Goal: Information Seeking & Learning: Learn about a topic

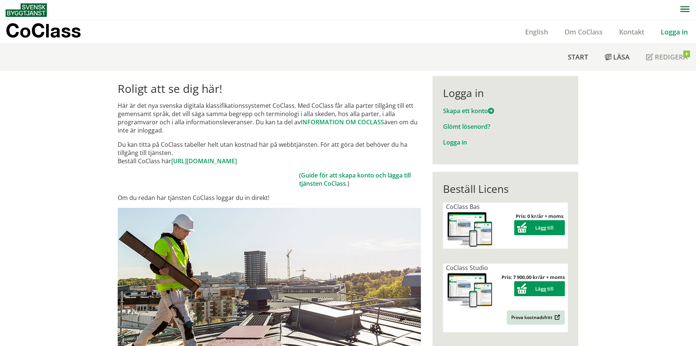
click at [663, 33] on link "Logga in" at bounding box center [673, 31] width 43 height 9
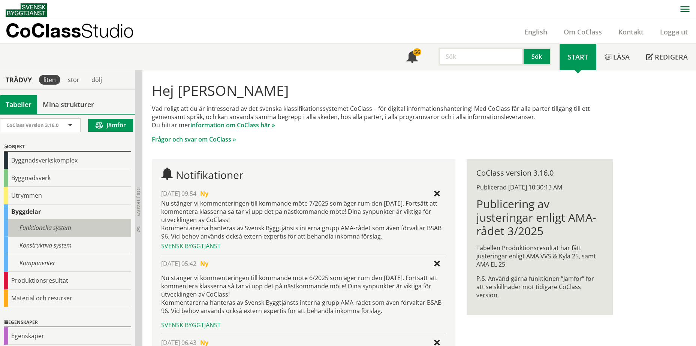
click at [76, 232] on div "Funktionella system" at bounding box center [67, 228] width 127 height 18
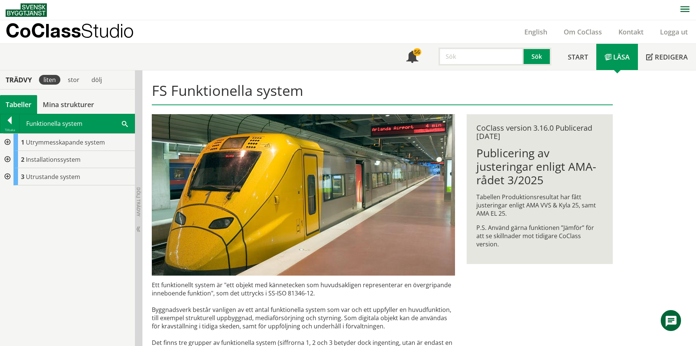
click at [9, 143] on div at bounding box center [6, 142] width 13 height 17
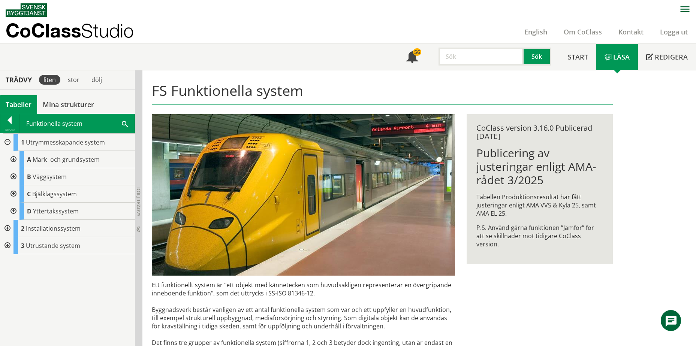
click at [13, 157] on div at bounding box center [12, 159] width 13 height 17
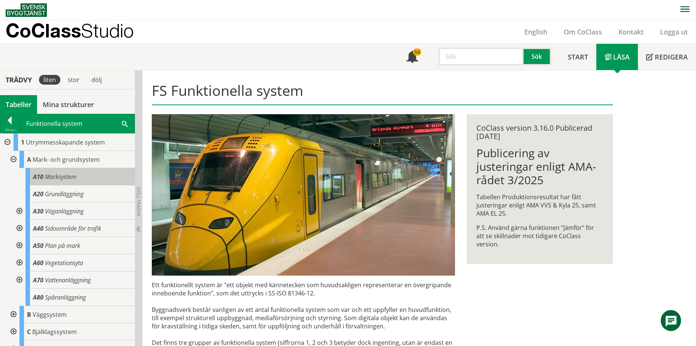
click at [39, 176] on span "A10" at bounding box center [38, 177] width 10 height 8
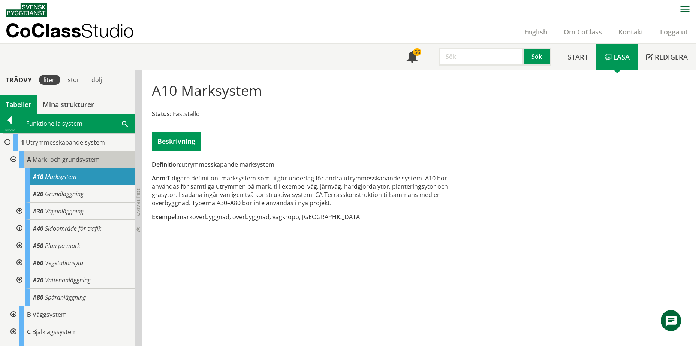
click at [60, 161] on span "Mark- och grundsystem" at bounding box center [66, 159] width 67 height 8
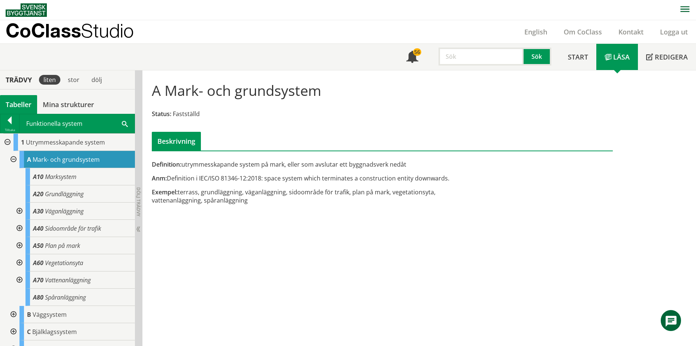
click at [12, 159] on div at bounding box center [12, 159] width 13 height 17
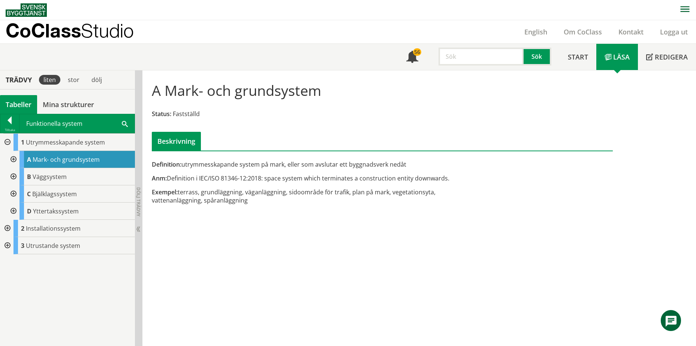
click at [12, 159] on div at bounding box center [12, 159] width 13 height 17
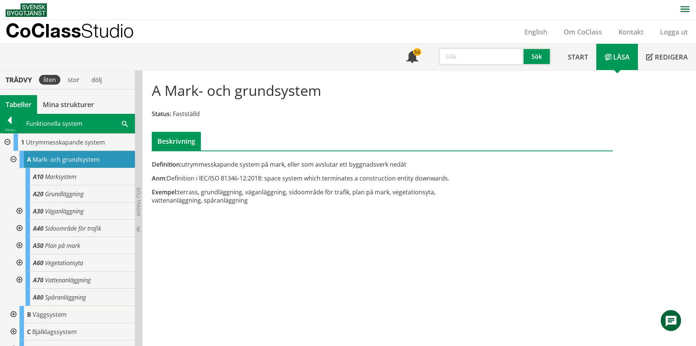
click at [12, 159] on div at bounding box center [12, 159] width 13 height 17
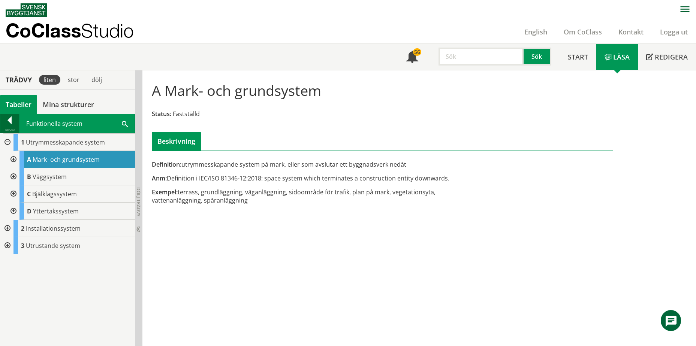
click at [9, 123] on div at bounding box center [9, 122] width 19 height 10
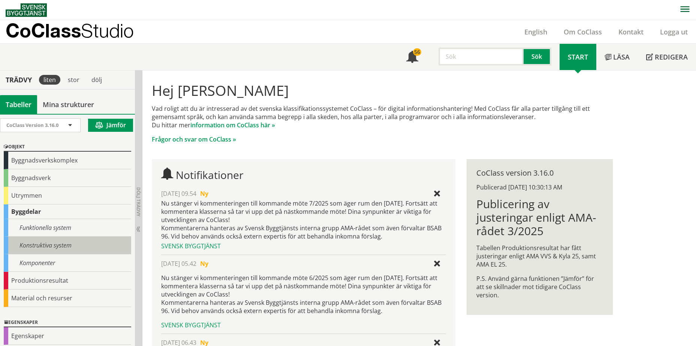
click at [23, 244] on div "Konstruktiva system" at bounding box center [67, 246] width 127 height 18
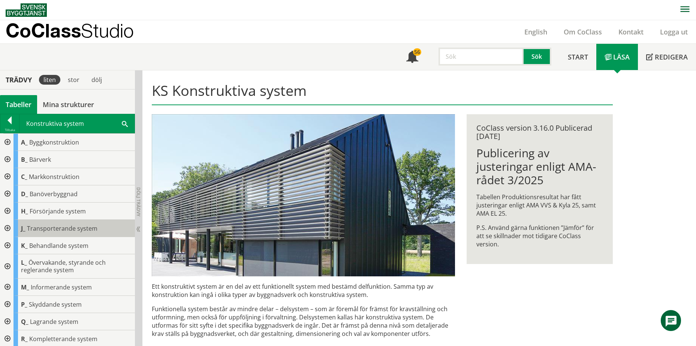
click at [42, 232] on span "Transporterande system" at bounding box center [62, 228] width 70 height 8
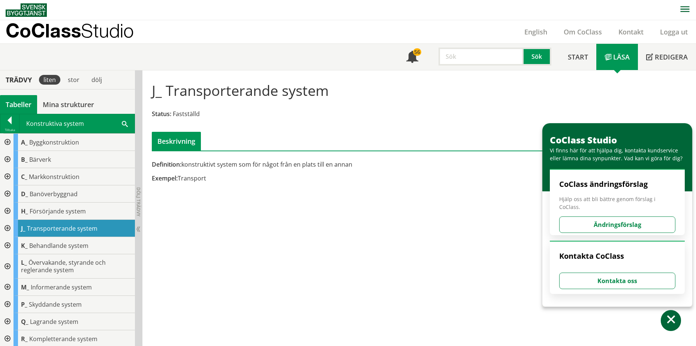
click at [10, 227] on div at bounding box center [6, 228] width 13 height 17
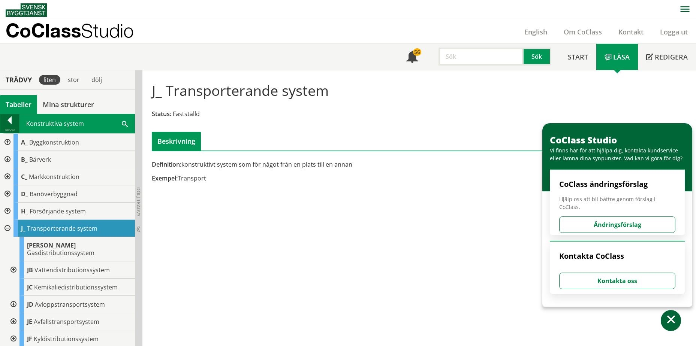
click at [14, 130] on div "Tillbaka" at bounding box center [9, 130] width 19 height 6
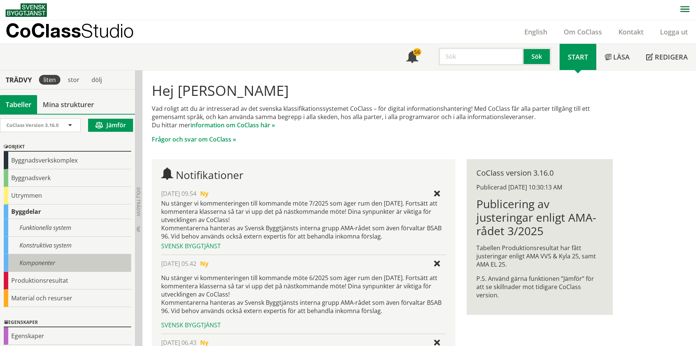
click at [43, 258] on div "Komponenter" at bounding box center [67, 263] width 127 height 18
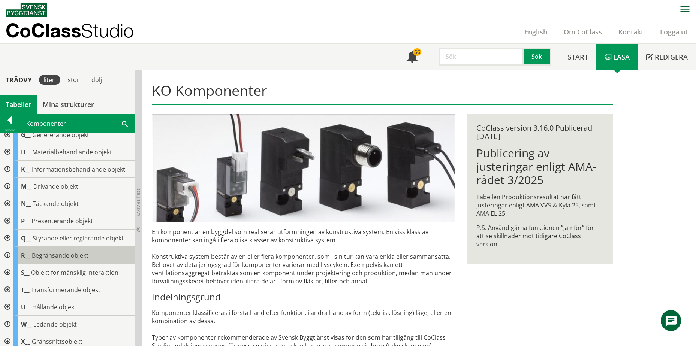
scroll to position [122, 0]
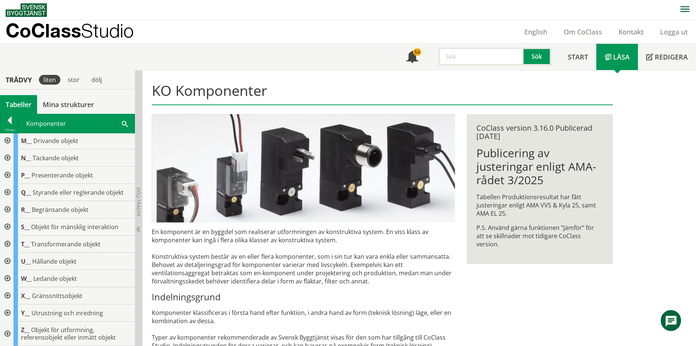
click at [9, 261] on div at bounding box center [6, 261] width 13 height 17
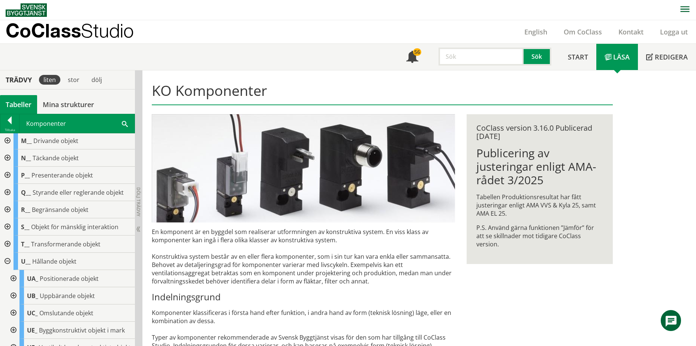
click at [13, 312] on div at bounding box center [12, 313] width 13 height 17
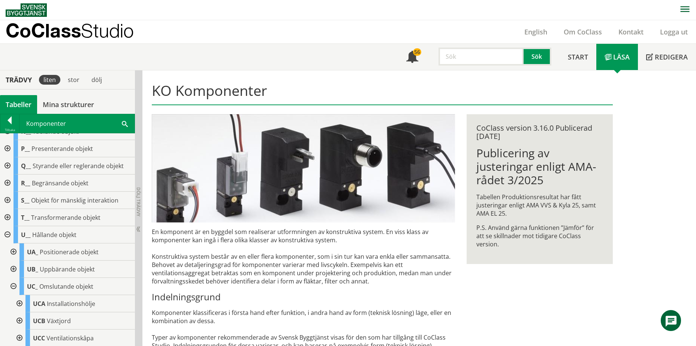
scroll to position [235, 0]
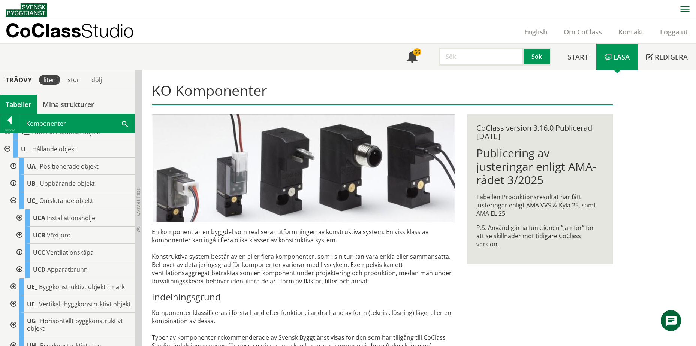
click at [20, 271] on div at bounding box center [18, 269] width 13 height 17
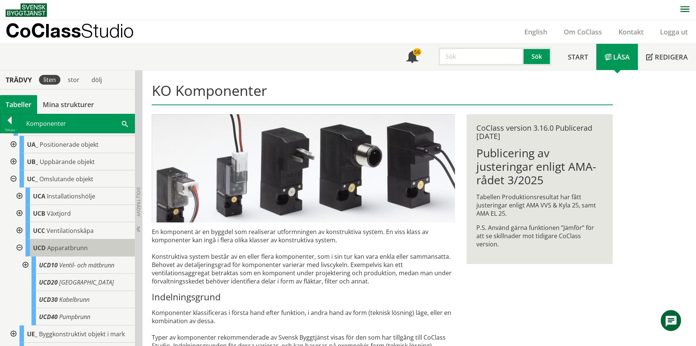
scroll to position [272, 0]
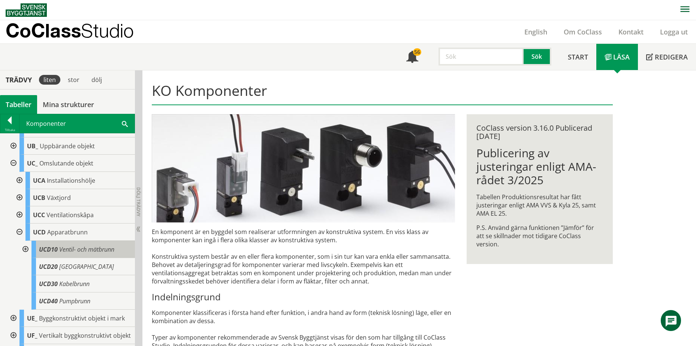
click at [96, 252] on span "Ventil- och mätbrunn" at bounding box center [86, 249] width 55 height 8
click at [78, 251] on span "Ventil- och mätbrunn" at bounding box center [86, 249] width 55 height 8
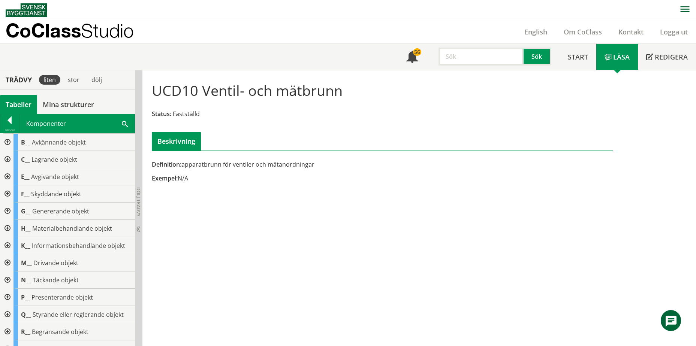
click at [8, 143] on div at bounding box center [6, 142] width 13 height 17
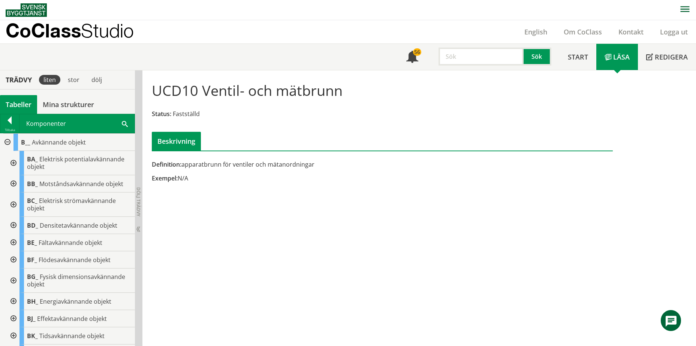
click at [15, 182] on div at bounding box center [12, 183] width 13 height 17
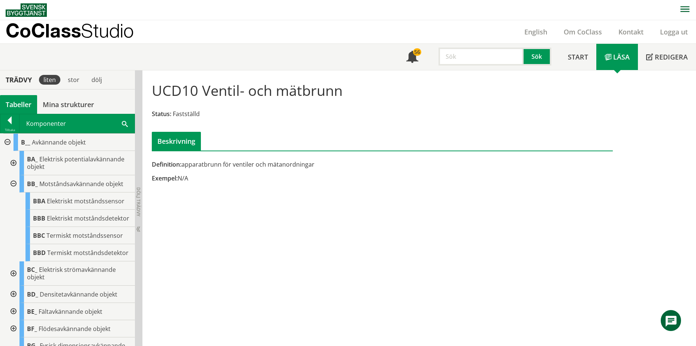
click at [15, 182] on div at bounding box center [12, 183] width 13 height 17
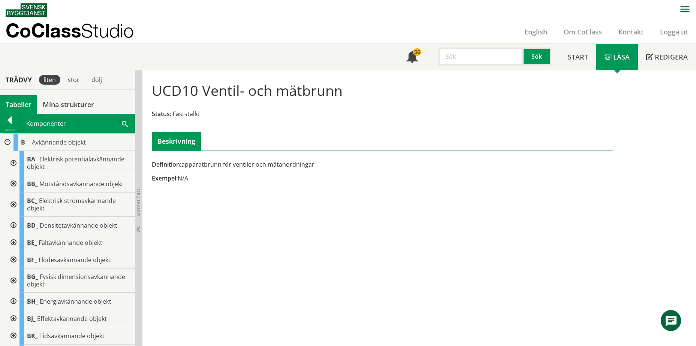
click at [7, 141] on div at bounding box center [6, 142] width 13 height 17
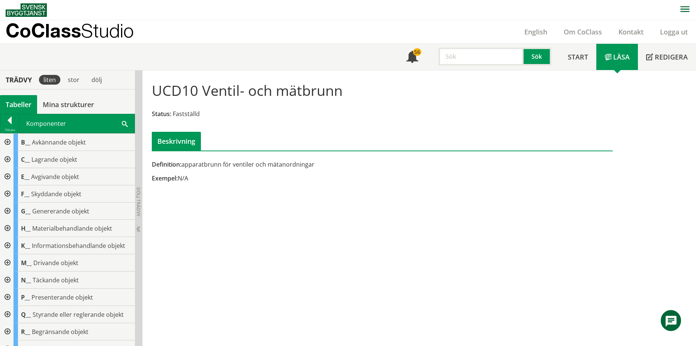
click at [4, 275] on div at bounding box center [6, 280] width 13 height 17
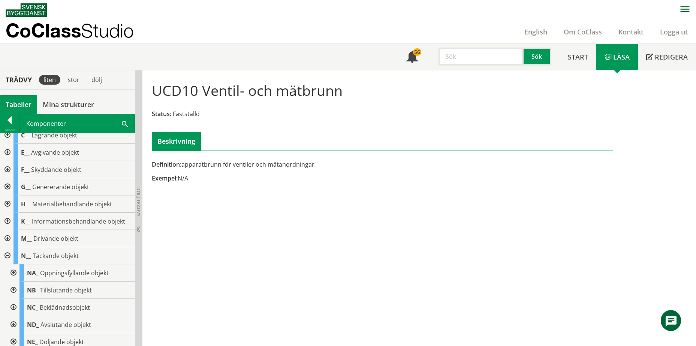
scroll to position [37, 0]
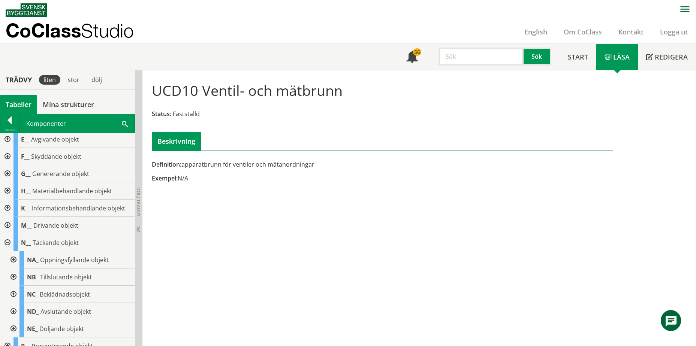
click at [10, 276] on div at bounding box center [12, 277] width 13 height 17
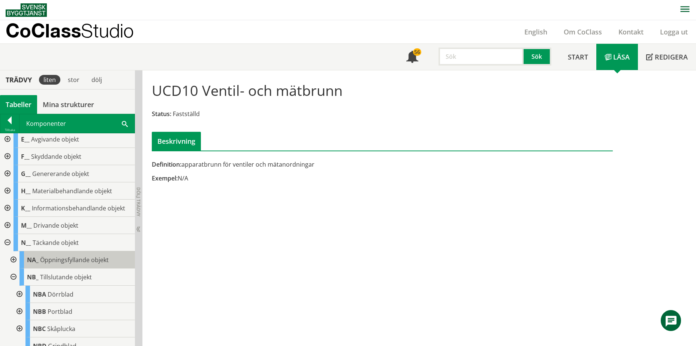
scroll to position [75, 0]
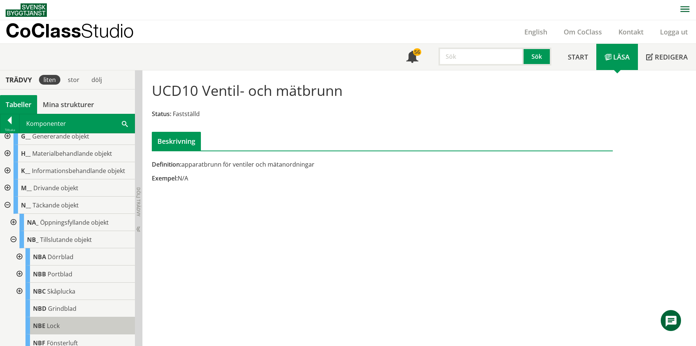
click at [44, 329] on span "NBE" at bounding box center [39, 326] width 12 height 8
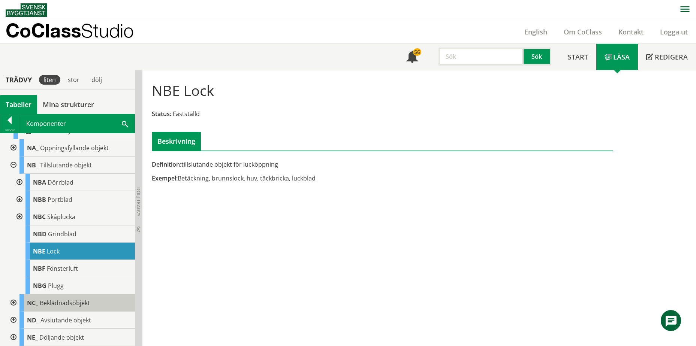
scroll to position [150, 0]
click at [15, 164] on div at bounding box center [12, 164] width 13 height 17
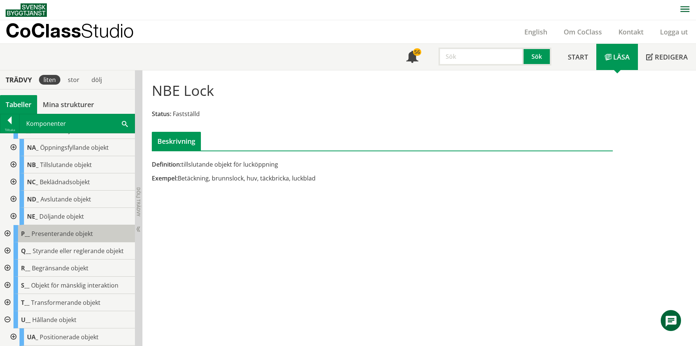
scroll to position [300, 0]
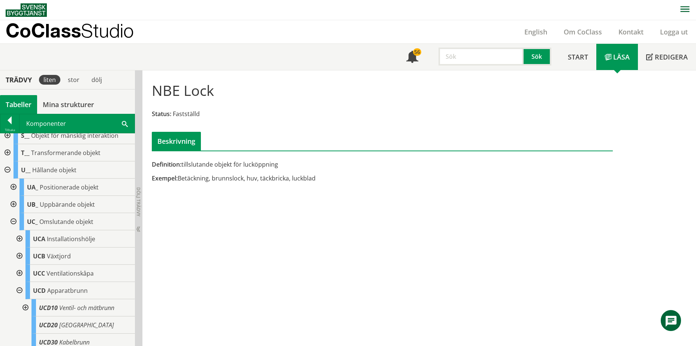
click at [9, 169] on div at bounding box center [6, 169] width 13 height 17
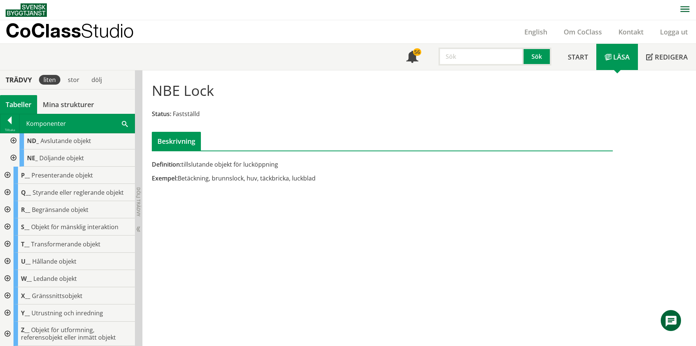
click at [7, 296] on div at bounding box center [6, 295] width 13 height 17
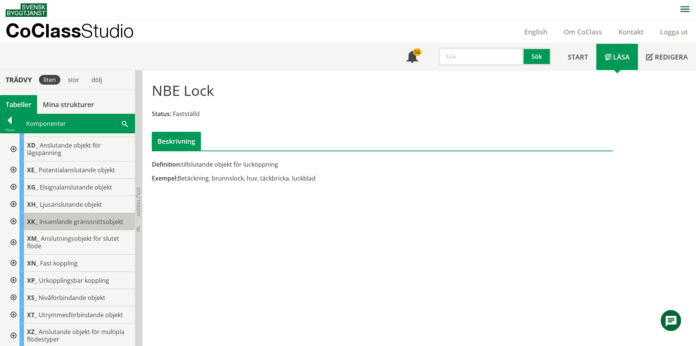
scroll to position [412, 0]
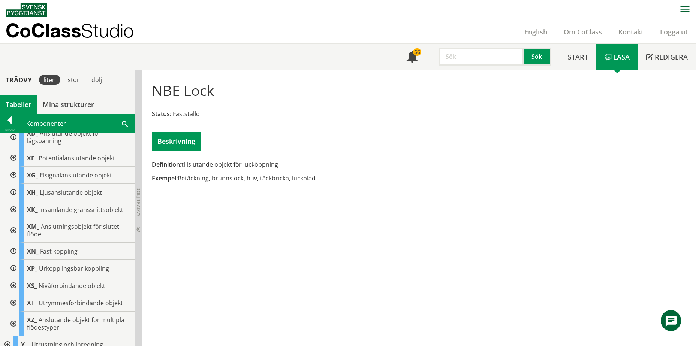
click at [14, 229] on div at bounding box center [12, 230] width 13 height 24
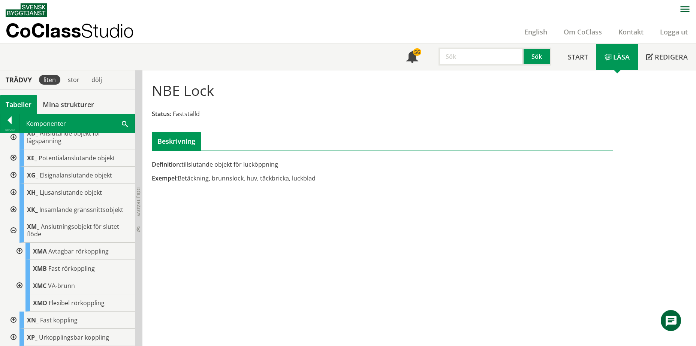
click at [20, 290] on div at bounding box center [18, 285] width 13 height 17
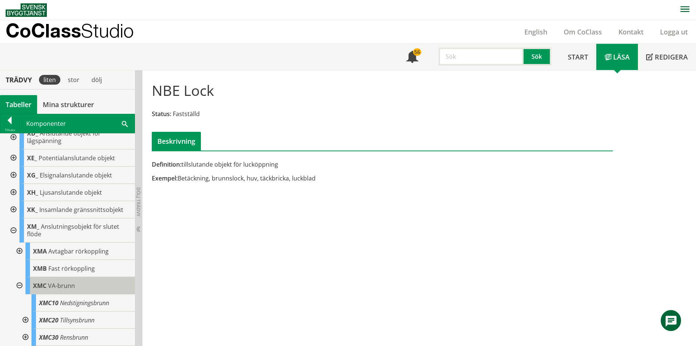
scroll to position [487, 0]
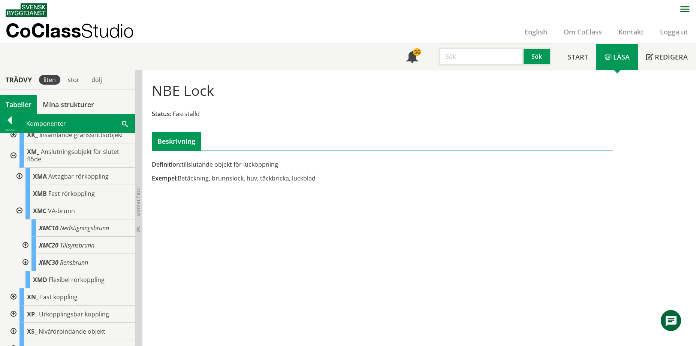
click at [18, 208] on div at bounding box center [18, 210] width 13 height 17
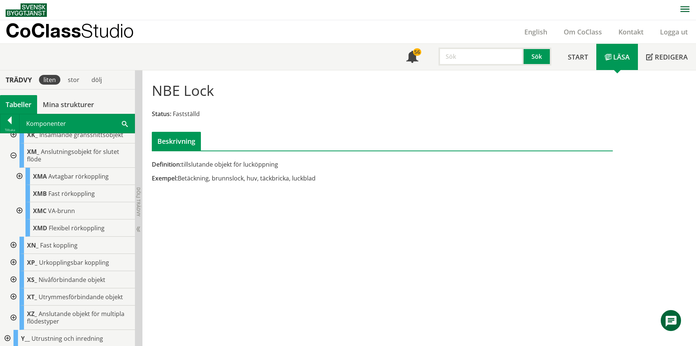
click at [14, 155] on div at bounding box center [12, 155] width 13 height 24
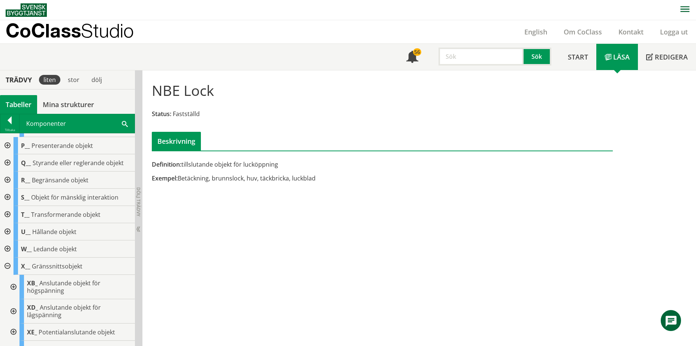
scroll to position [181, 0]
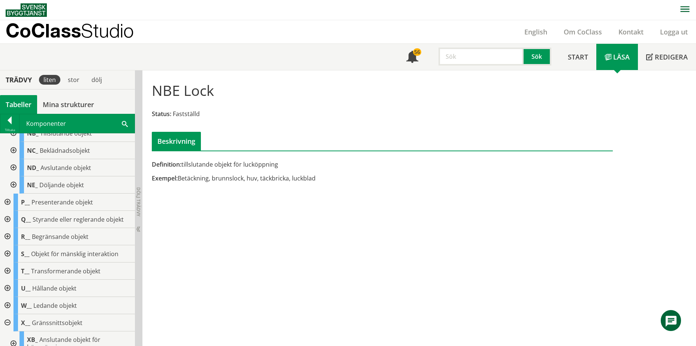
click at [8, 322] on div at bounding box center [6, 322] width 13 height 17
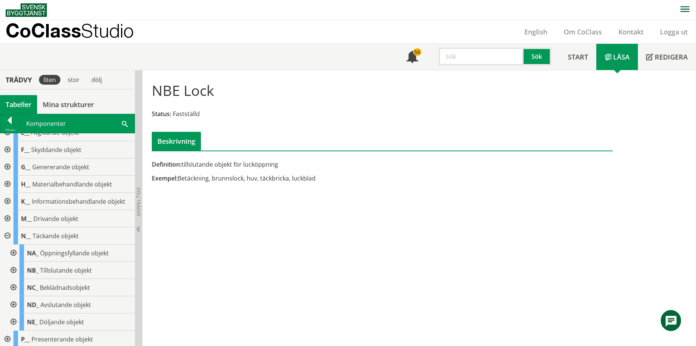
scroll to position [31, 0]
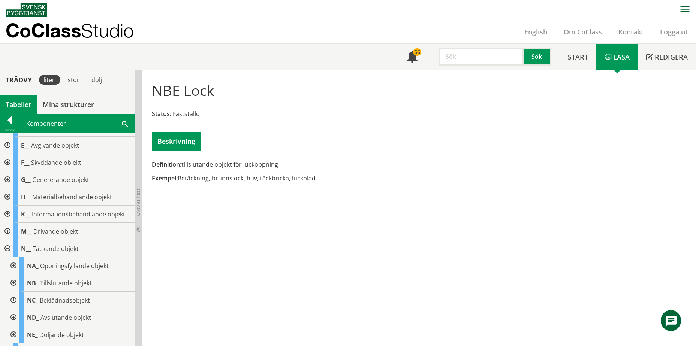
click at [4, 246] on div at bounding box center [6, 248] width 13 height 17
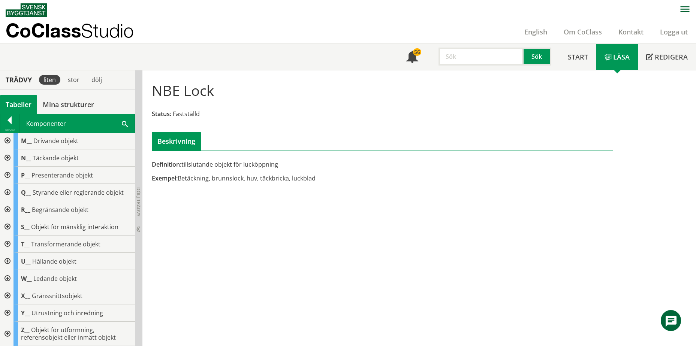
click at [6, 260] on div at bounding box center [6, 261] width 13 height 17
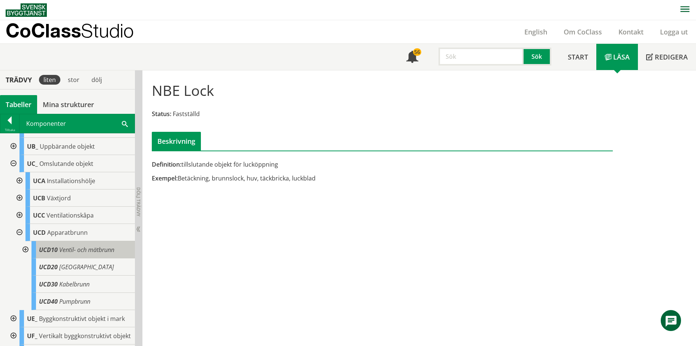
scroll to position [272, 0]
click at [26, 249] on div at bounding box center [24, 249] width 13 height 17
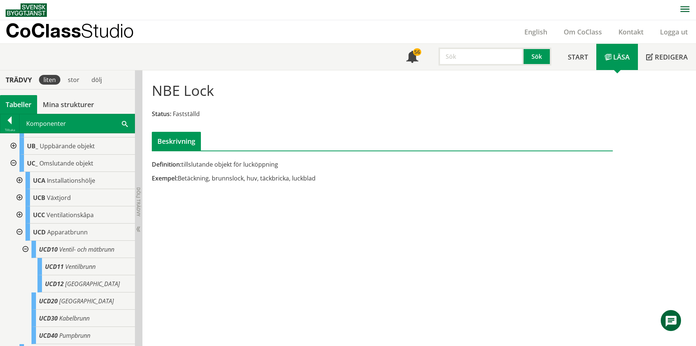
click at [26, 249] on div at bounding box center [24, 249] width 13 height 17
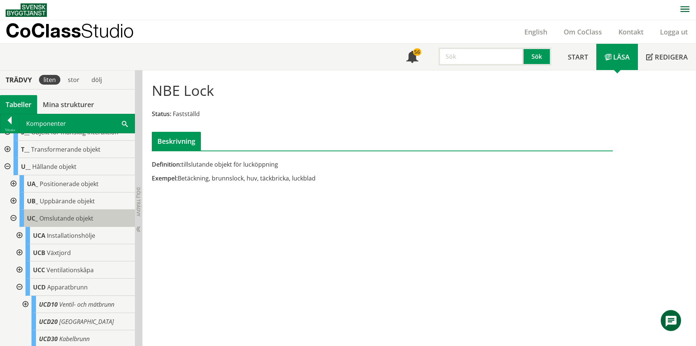
scroll to position [160, 0]
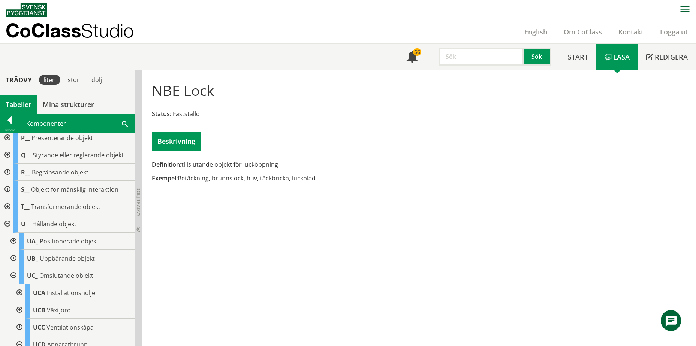
click at [12, 275] on div at bounding box center [12, 275] width 13 height 17
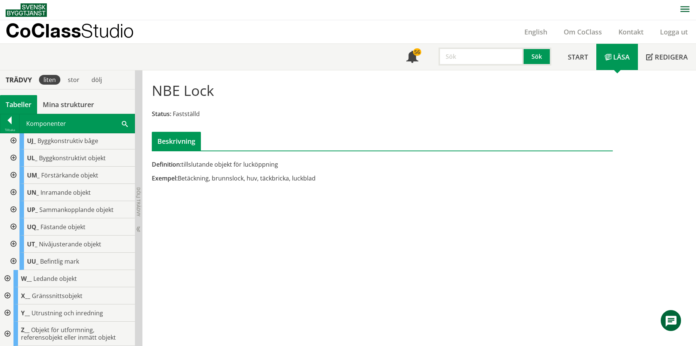
scroll to position [395, 0]
click at [8, 296] on div at bounding box center [6, 295] width 13 height 17
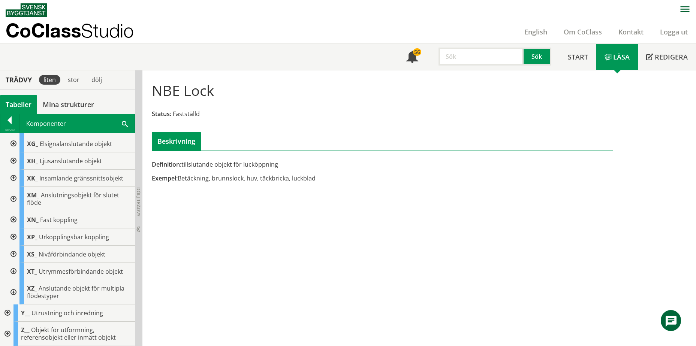
scroll to position [630, 0]
click at [19, 202] on div "XM_ Anslutningsobjekt för slutet flöde" at bounding box center [76, 199] width 115 height 24
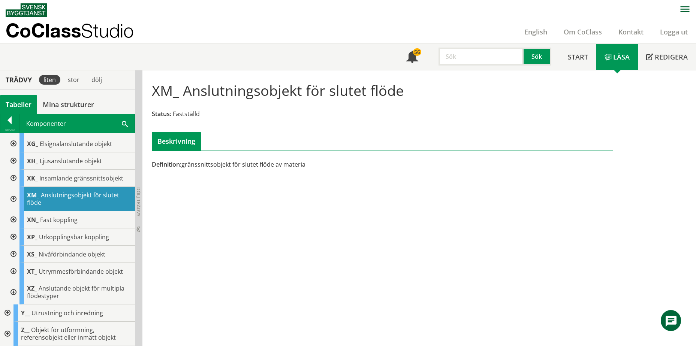
click at [16, 199] on div at bounding box center [12, 199] width 13 height 24
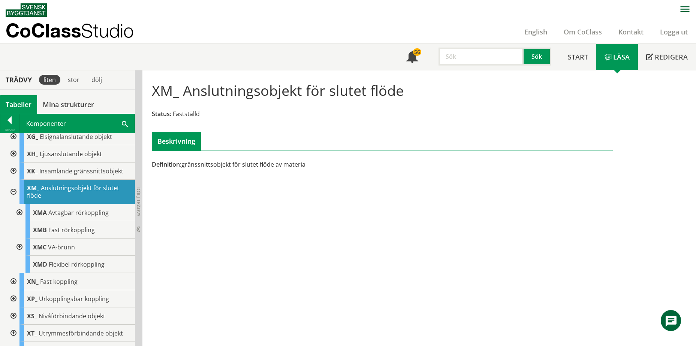
click at [15, 197] on div at bounding box center [12, 192] width 13 height 24
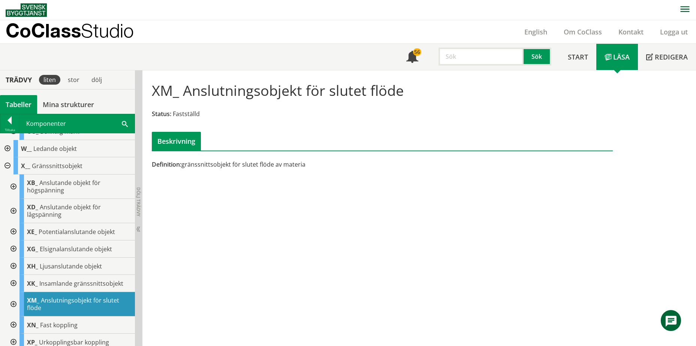
click at [6, 172] on div at bounding box center [6, 165] width 13 height 17
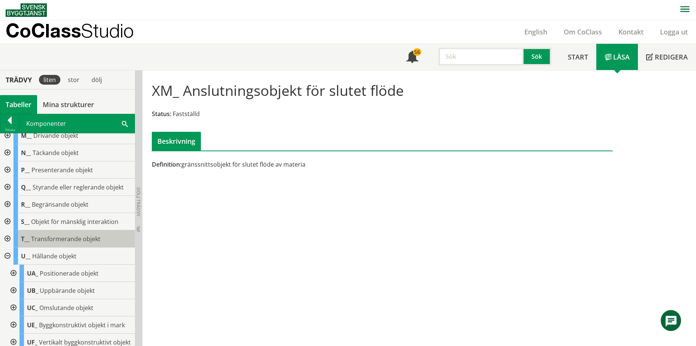
scroll to position [58, 0]
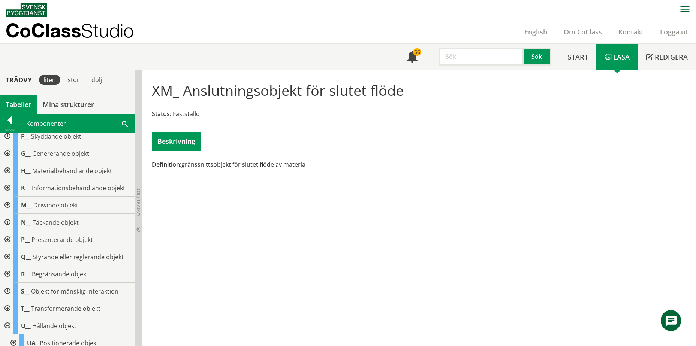
click at [7, 223] on div at bounding box center [6, 222] width 13 height 17
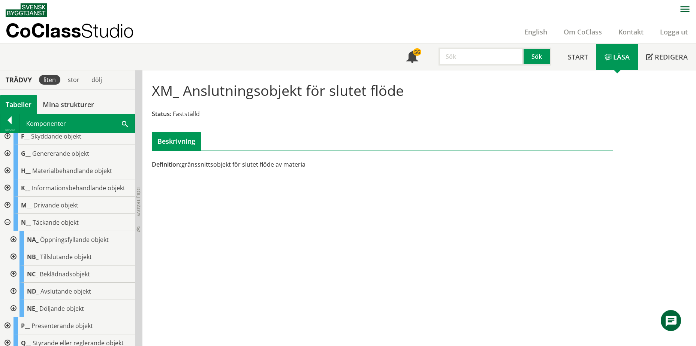
click at [13, 258] on div at bounding box center [12, 256] width 13 height 17
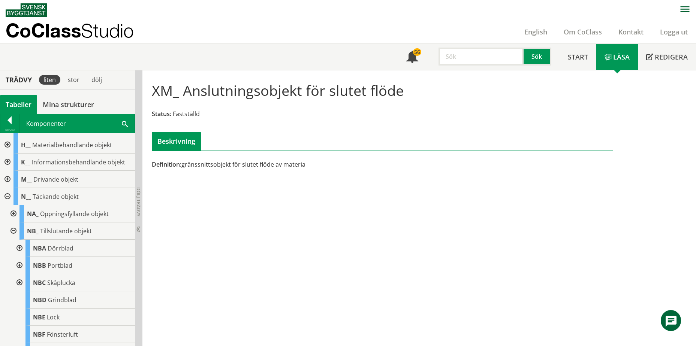
scroll to position [95, 0]
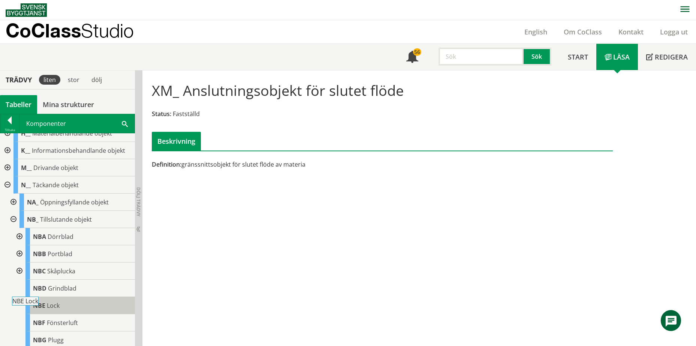
click at [45, 308] on span "NBE" at bounding box center [39, 306] width 12 height 8
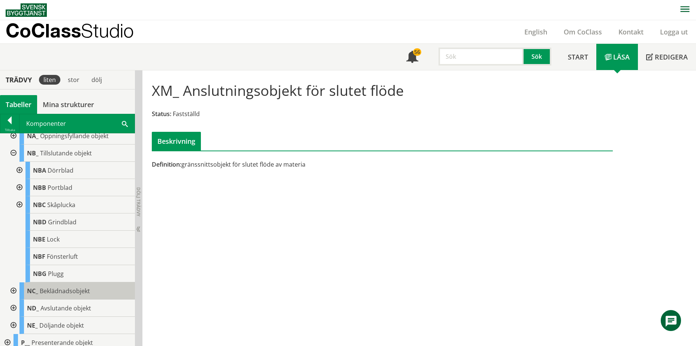
scroll to position [133, 0]
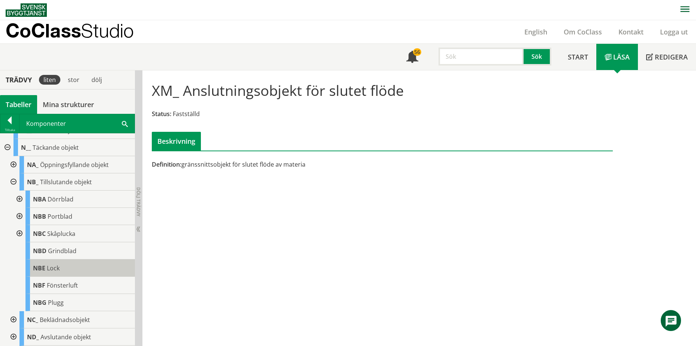
click at [73, 270] on div "NBE Lock" at bounding box center [79, 268] width 109 height 17
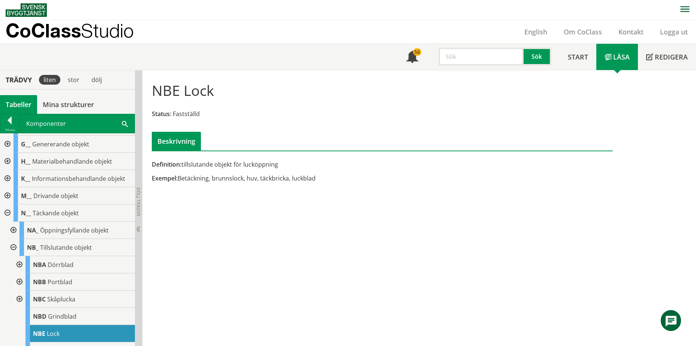
scroll to position [58, 0]
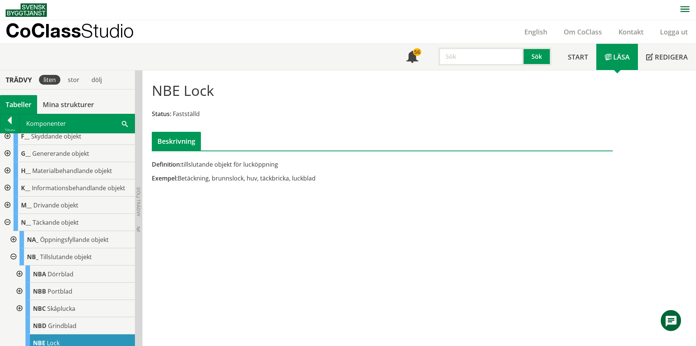
click at [12, 256] on div at bounding box center [12, 256] width 13 height 17
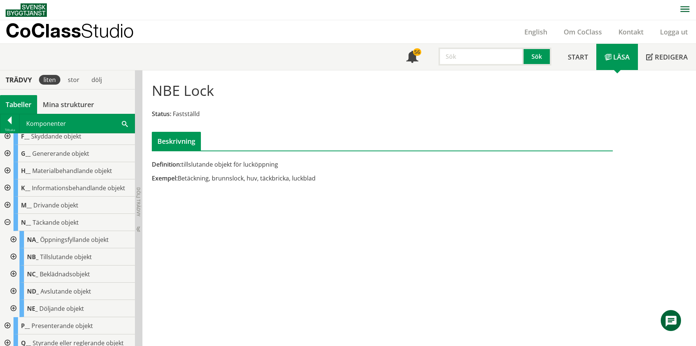
click at [6, 224] on div at bounding box center [6, 222] width 13 height 17
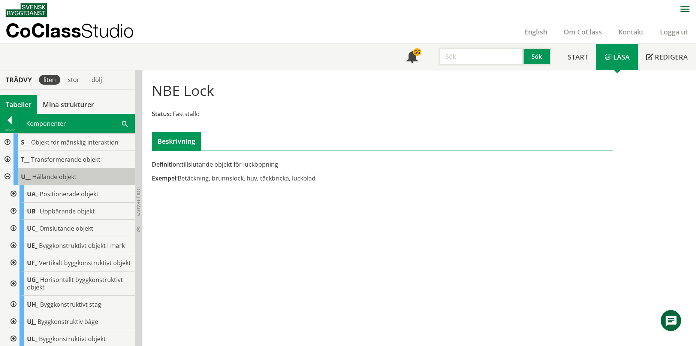
scroll to position [208, 0]
click at [7, 175] on div at bounding box center [6, 175] width 13 height 17
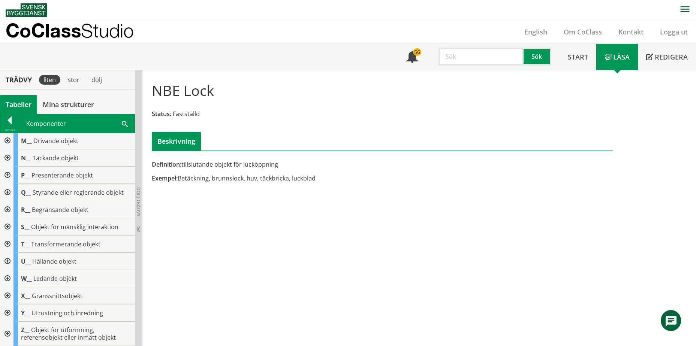
click at [9, 295] on div at bounding box center [6, 295] width 13 height 17
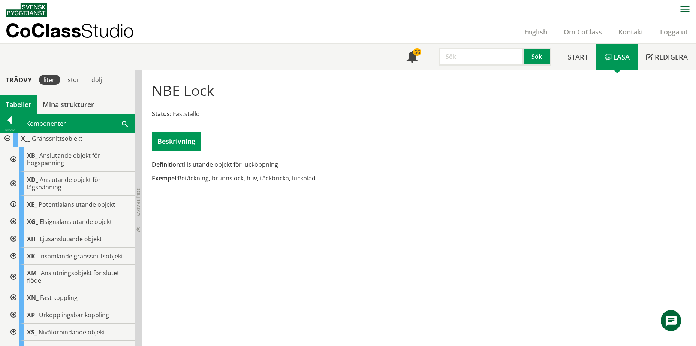
scroll to position [282, 0]
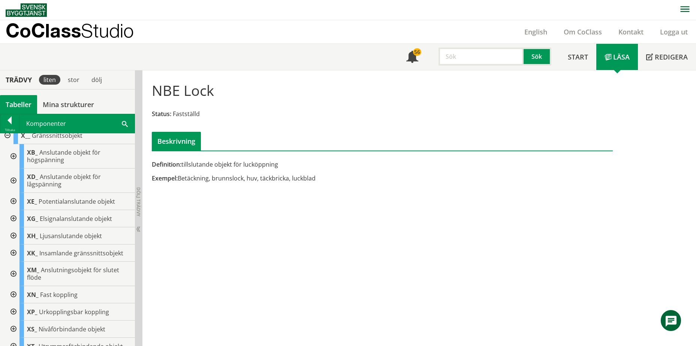
click at [10, 273] on div at bounding box center [12, 274] width 13 height 24
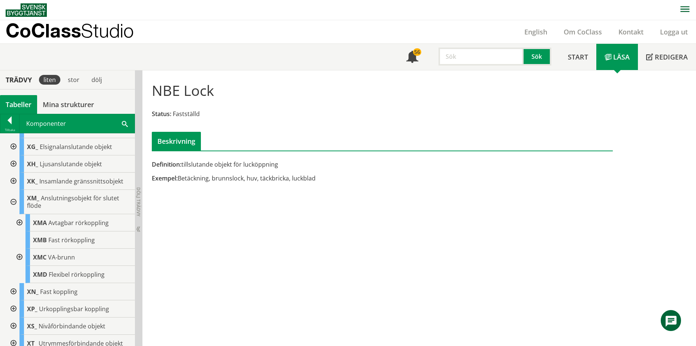
scroll to position [357, 0]
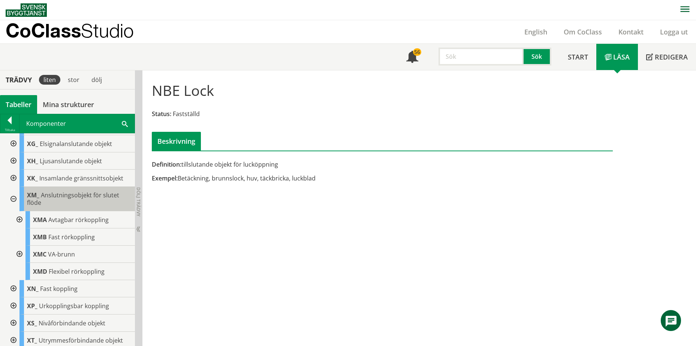
click at [22, 201] on div "XM_ Anslutningsobjekt för slutet flöde" at bounding box center [76, 199] width 115 height 24
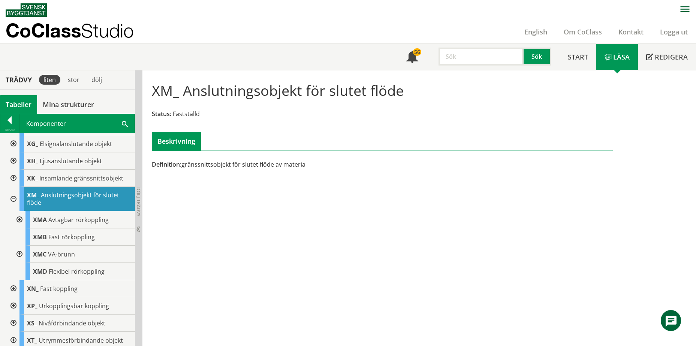
click at [12, 198] on div at bounding box center [12, 199] width 13 height 24
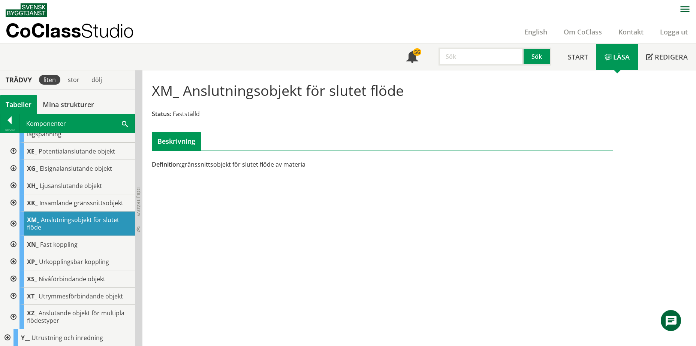
scroll to position [245, 0]
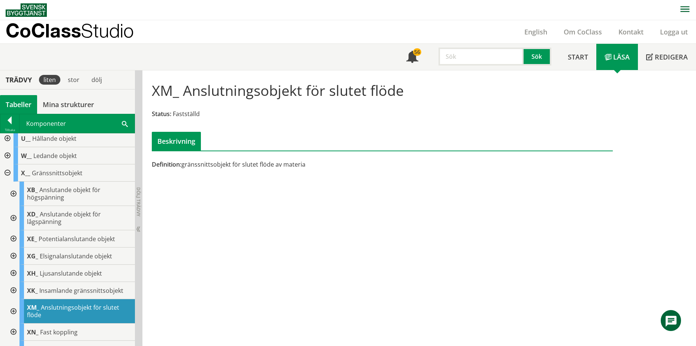
click at [6, 173] on div at bounding box center [6, 172] width 13 height 17
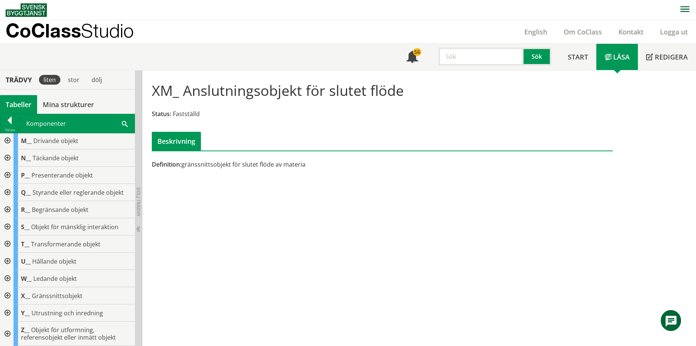
scroll to position [122, 0]
click at [8, 260] on div at bounding box center [6, 261] width 13 height 17
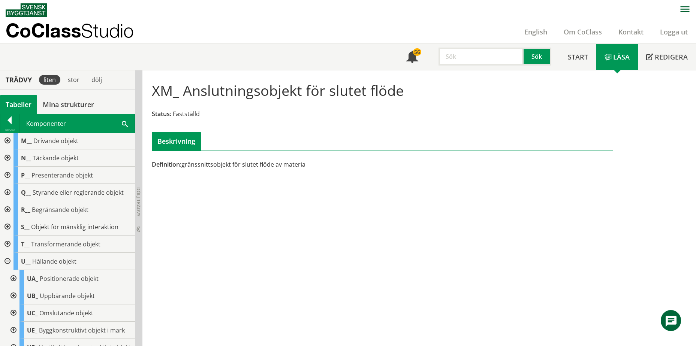
click at [11, 313] on div at bounding box center [12, 313] width 13 height 17
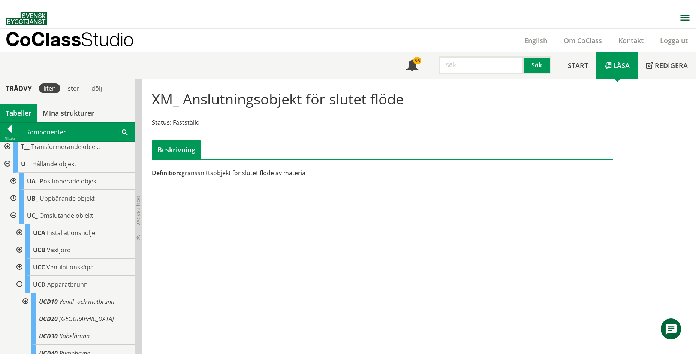
scroll to position [235, 0]
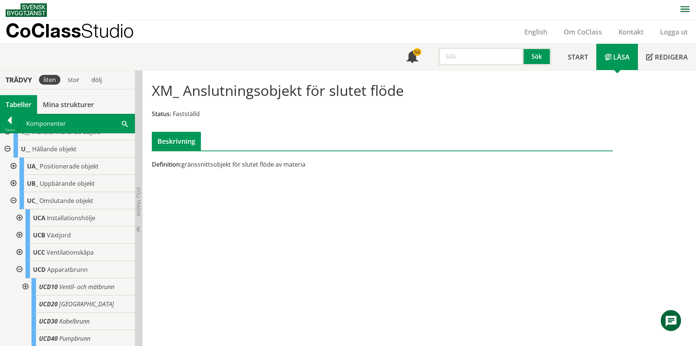
click at [21, 219] on div at bounding box center [18, 217] width 13 height 17
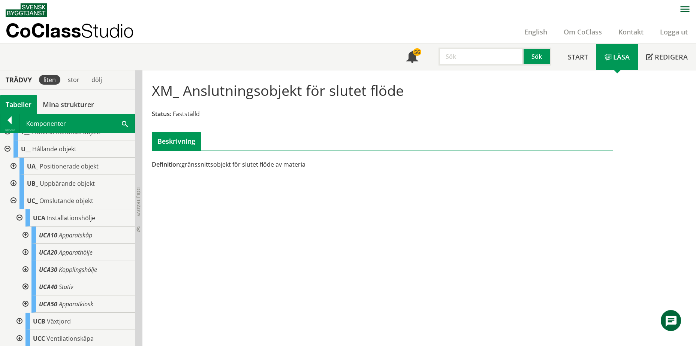
click at [19, 215] on div at bounding box center [18, 217] width 13 height 17
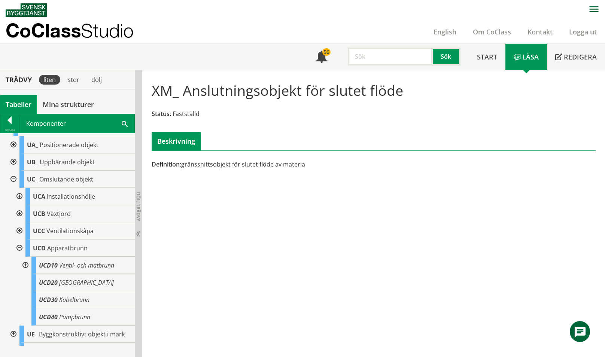
scroll to position [256, 0]
